Goal: Task Accomplishment & Management: Use online tool/utility

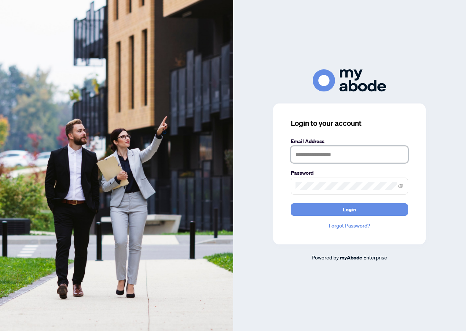
click at [347, 155] on input "text" at bounding box center [349, 154] width 117 height 17
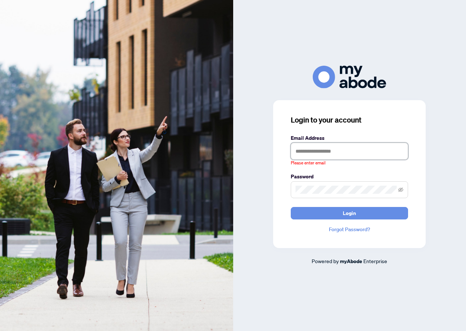
type input "**********"
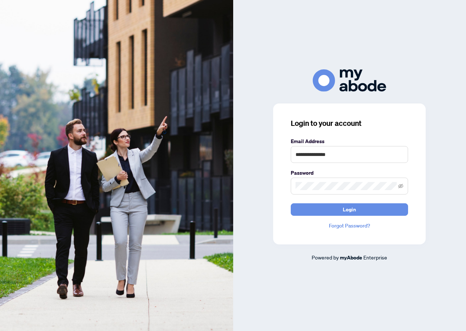
click at [350, 210] on span "Login" at bounding box center [349, 210] width 13 height 12
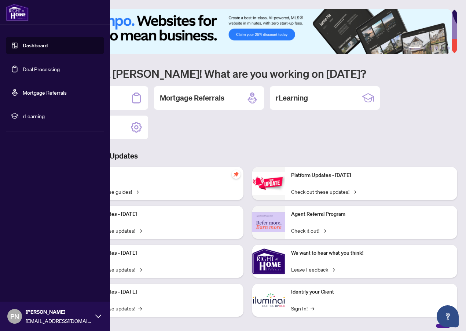
click at [44, 68] on link "Deal Processing" at bounding box center [41, 69] width 37 height 7
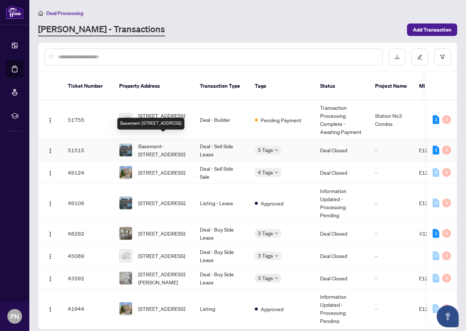
click at [152, 144] on span "Basement-[STREET_ADDRESS]" at bounding box center [163, 150] width 50 height 16
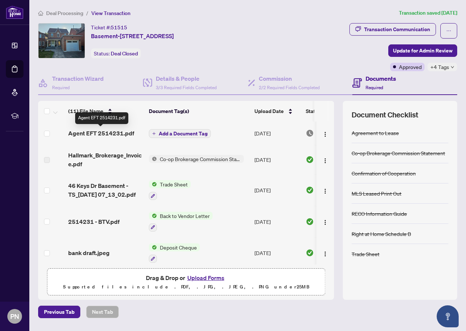
click at [109, 133] on span "Agent EFT 2514231.pdf" at bounding box center [101, 133] width 66 height 9
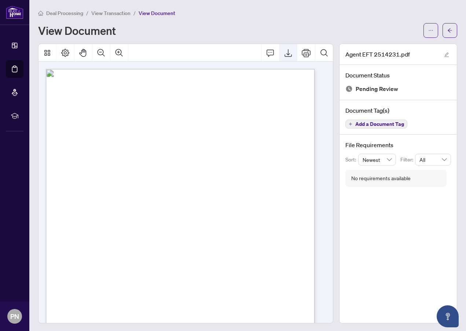
click at [282, 54] on button "Export" at bounding box center [289, 53] width 18 height 18
click at [211, 29] on div "View Document" at bounding box center [228, 31] width 381 height 12
click at [110, 12] on span "View Transaction" at bounding box center [110, 13] width 39 height 7
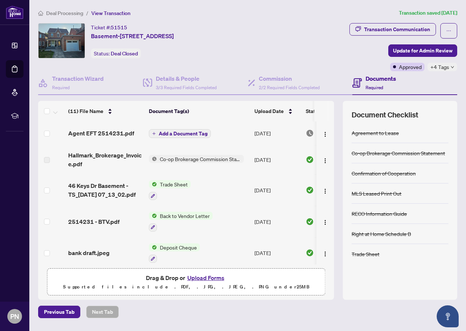
click at [62, 12] on span "Deal Processing" at bounding box center [64, 13] width 37 height 7
